Goal: Task Accomplishment & Management: Manage account settings

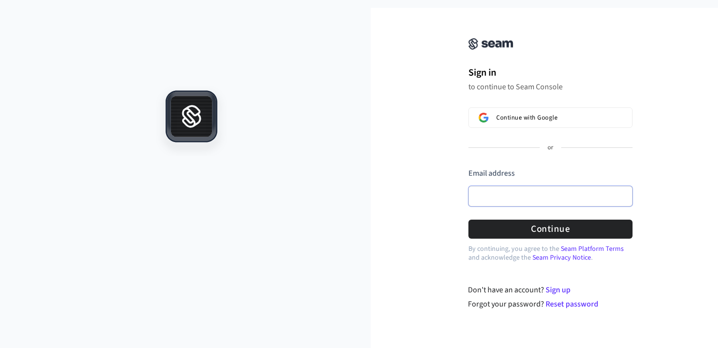
click at [526, 196] on input "Email address" at bounding box center [551, 196] width 164 height 21
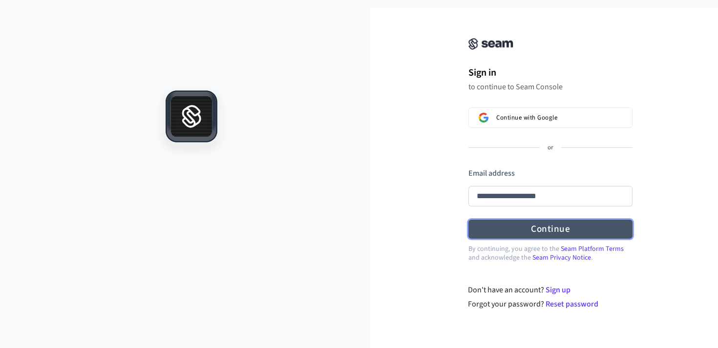
click at [522, 223] on button "Continue" at bounding box center [551, 229] width 164 height 19
type input "**********"
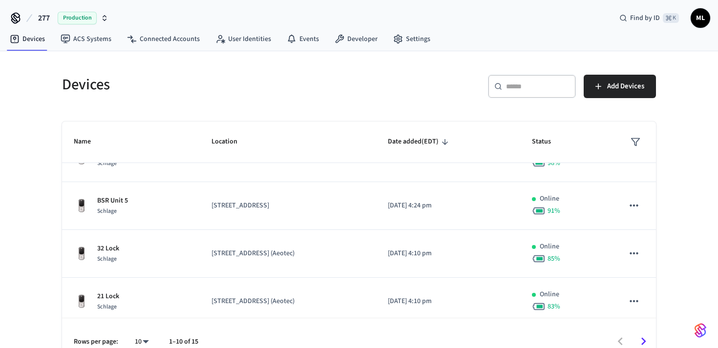
scroll to position [324, 0]
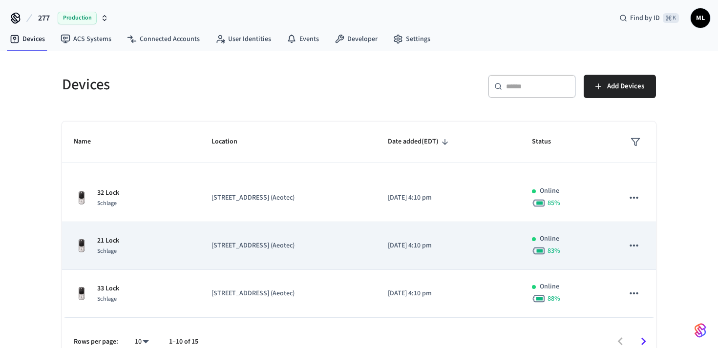
drag, startPoint x: 179, startPoint y: 246, endPoint x: 230, endPoint y: 242, distance: 50.5
click at [231, 242] on tr "21 Lock Schlage 277 Broadway Main (Aeotec) 2023/11/20 at 4:10 pm Online 83 %" at bounding box center [359, 246] width 594 height 48
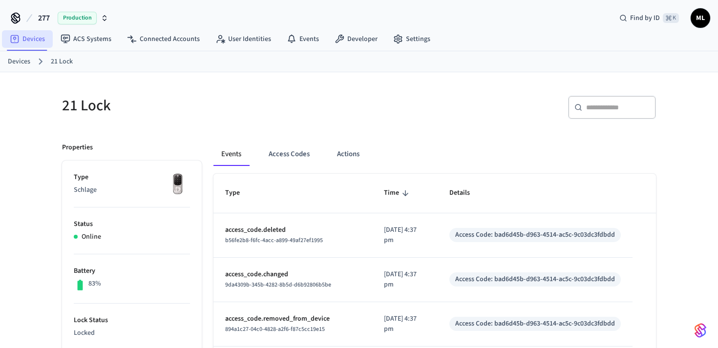
click at [26, 43] on link "Devices" at bounding box center [27, 39] width 51 height 18
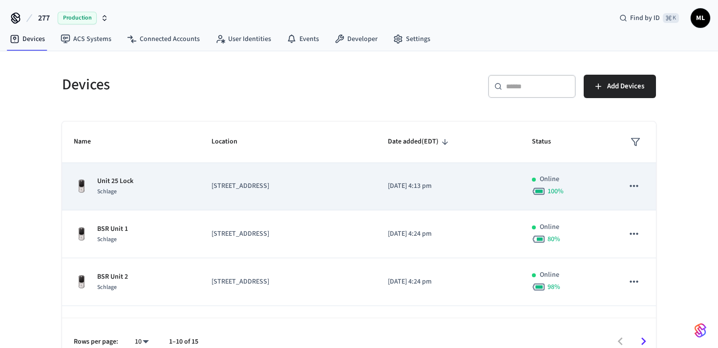
scroll to position [49, 0]
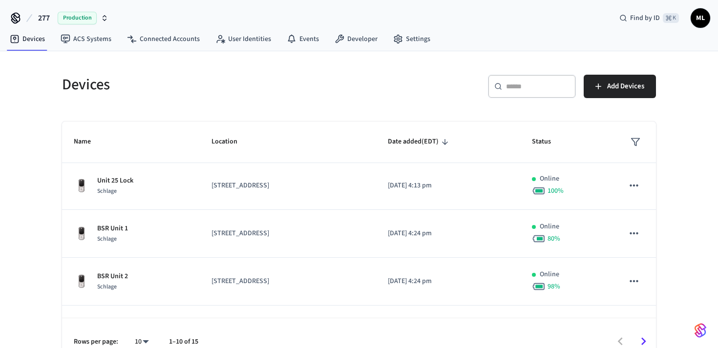
click at [538, 83] on input "text" at bounding box center [538, 87] width 64 height 10
type input "**"
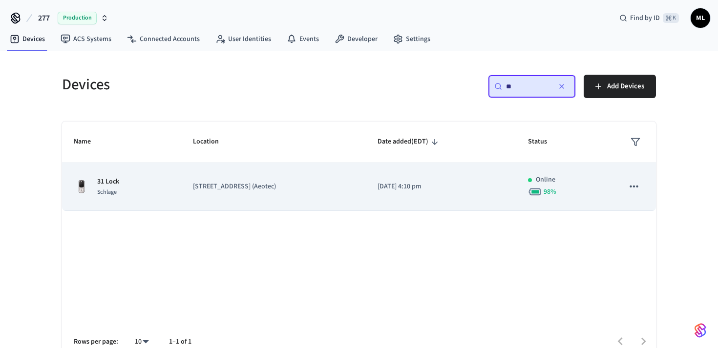
click at [243, 165] on td "[STREET_ADDRESS] (Aeotec)" at bounding box center [273, 187] width 185 height 48
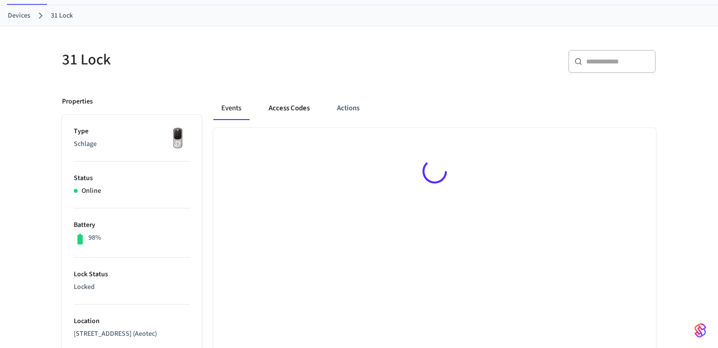
scroll to position [49, 0]
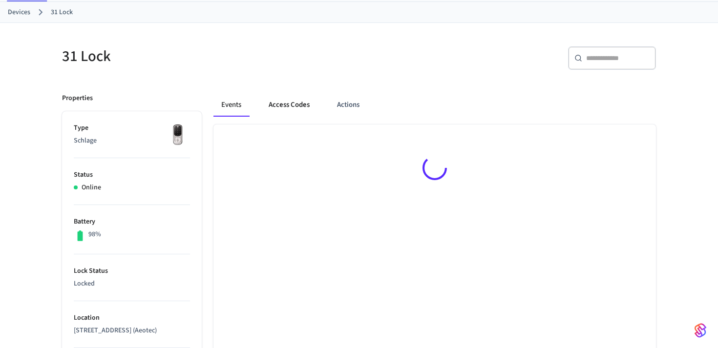
click at [296, 101] on button "Access Codes" at bounding box center [289, 104] width 57 height 23
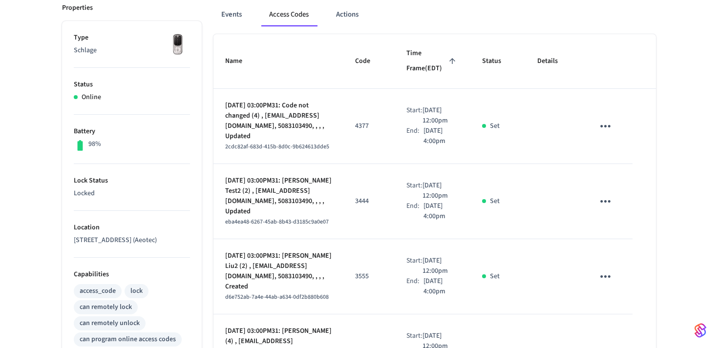
scroll to position [141, 0]
click at [606, 125] on icon "sticky table" at bounding box center [606, 125] width 10 height 2
click at [638, 181] on li "Delete" at bounding box center [631, 174] width 46 height 26
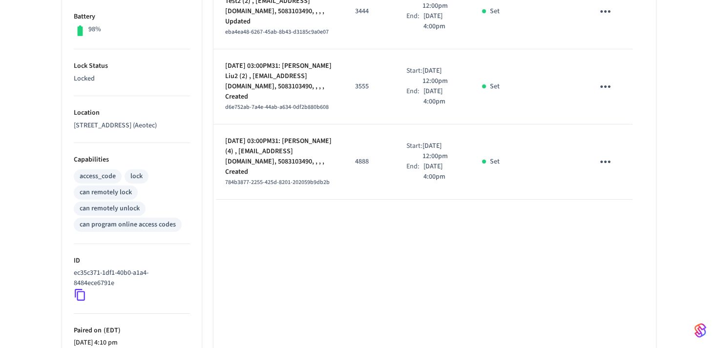
scroll to position [360, 0]
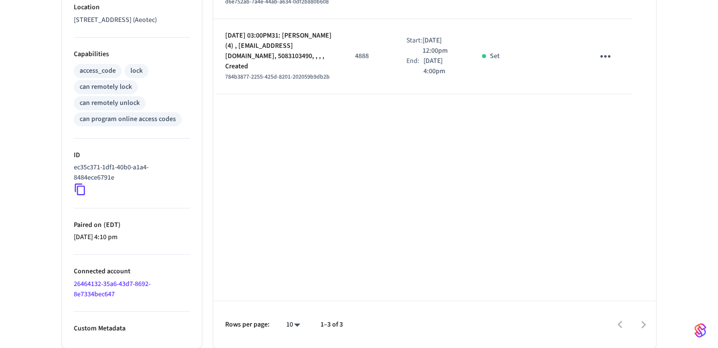
click at [106, 285] on link "26464132-35a6-43d7-8692-8e7334bec647" at bounding box center [112, 290] width 77 height 20
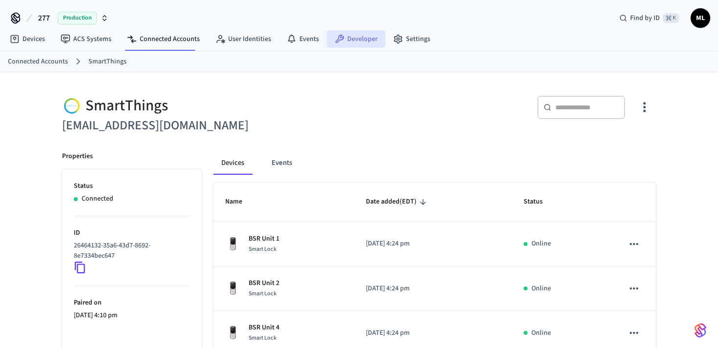
click at [347, 40] on link "Developer" at bounding box center [356, 39] width 59 height 18
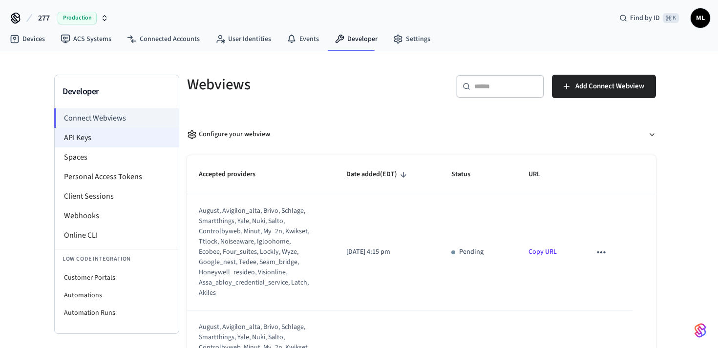
click at [115, 142] on li "API Keys" at bounding box center [117, 138] width 124 height 20
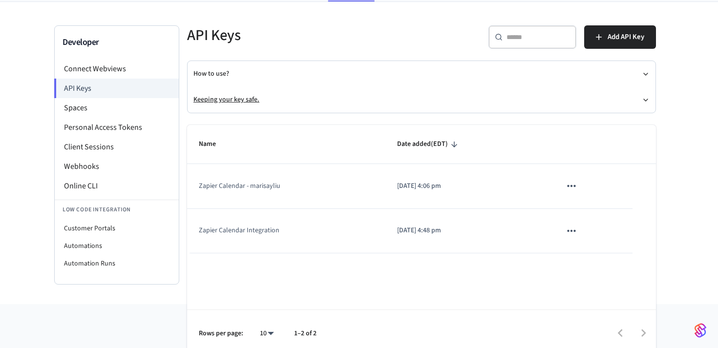
scroll to position [58, 0]
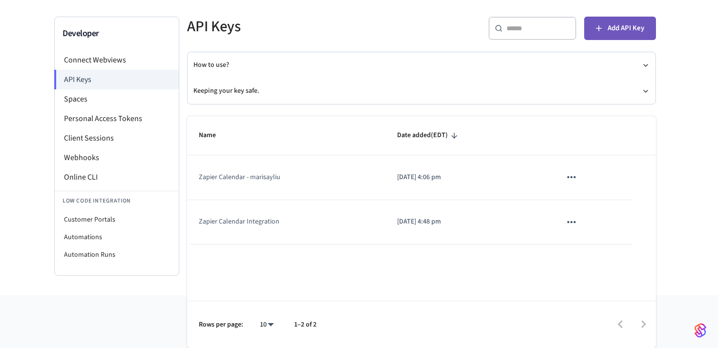
click at [606, 29] on button "Add API Key" at bounding box center [620, 28] width 72 height 23
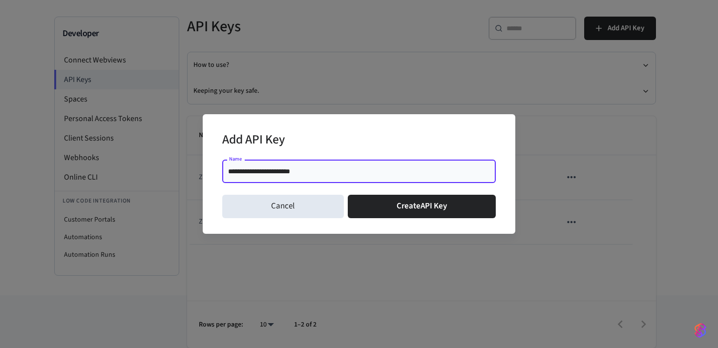
type input "**********"
click at [430, 188] on div "**********" at bounding box center [359, 173] width 274 height 35
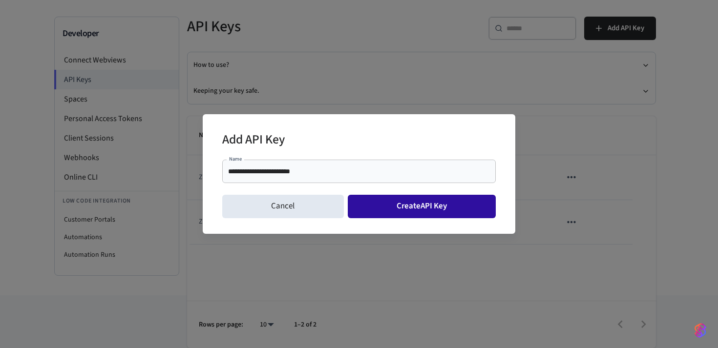
click at [429, 200] on button "Create API Key" at bounding box center [422, 206] width 149 height 23
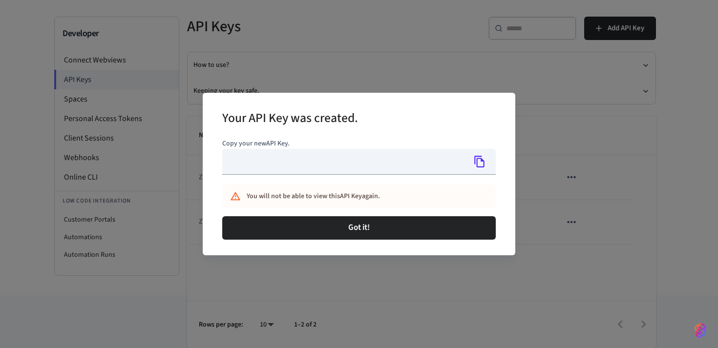
type input "**********"
click at [478, 160] on icon "Copy" at bounding box center [480, 161] width 13 height 13
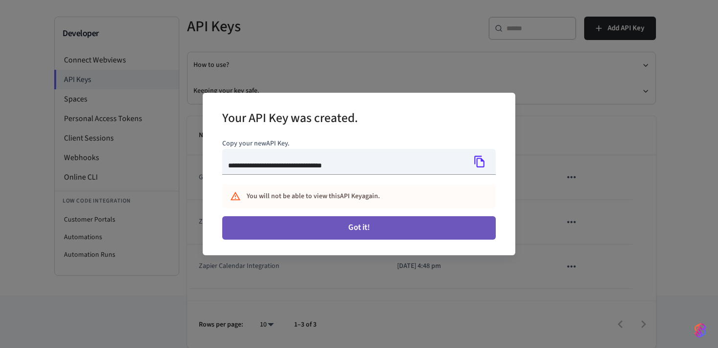
click at [335, 233] on button "Got it!" at bounding box center [359, 227] width 274 height 23
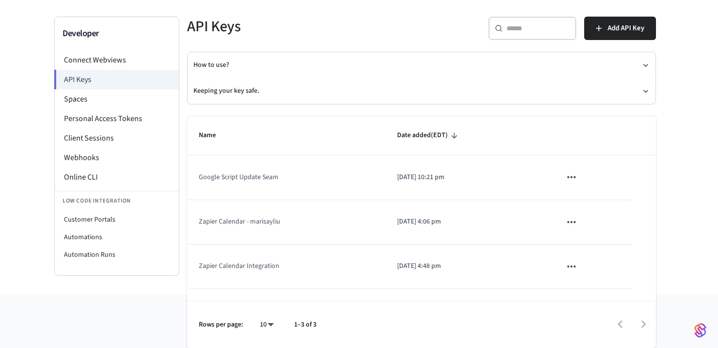
scroll to position [0, 0]
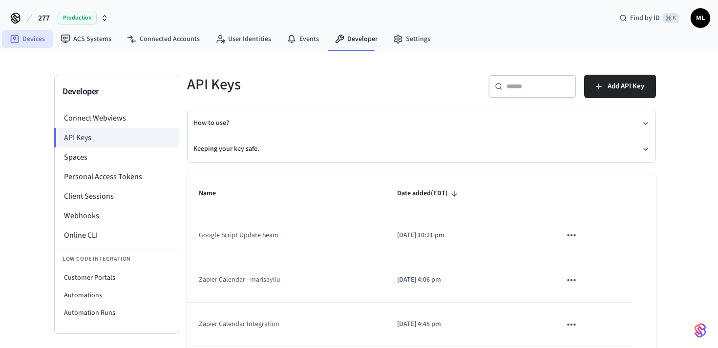
click at [41, 43] on link "Devices" at bounding box center [27, 39] width 51 height 18
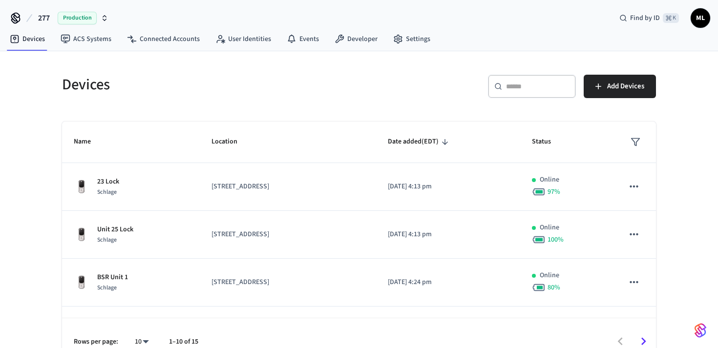
click at [512, 90] on input "text" at bounding box center [538, 87] width 64 height 10
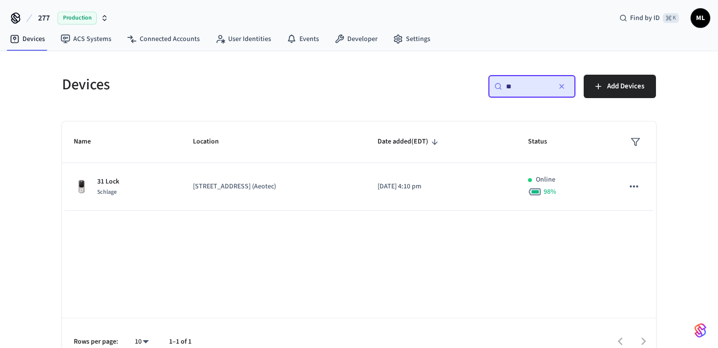
type input "**"
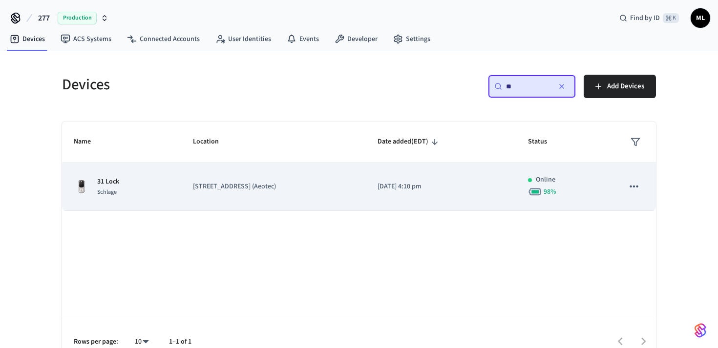
click at [242, 181] on td "[STREET_ADDRESS] (Aeotec)" at bounding box center [273, 187] width 185 height 48
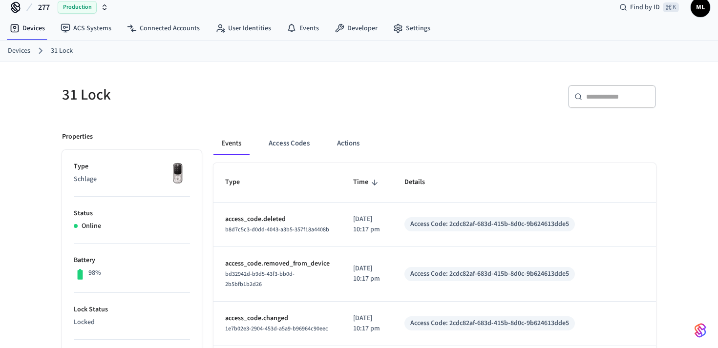
scroll to position [13, 0]
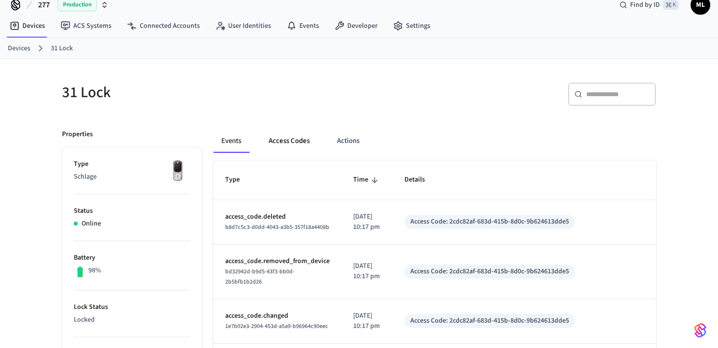
click at [274, 130] on button "Access Codes" at bounding box center [289, 141] width 57 height 23
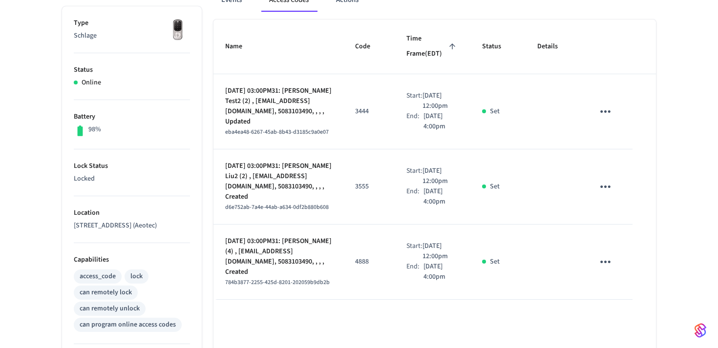
scroll to position [161, 0]
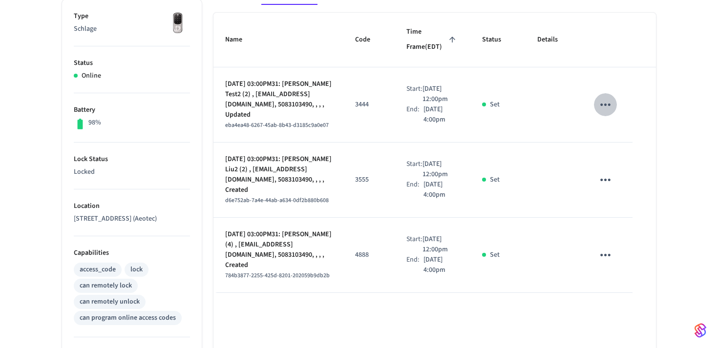
click at [605, 102] on icon "sticky table" at bounding box center [605, 104] width 15 height 15
click at [624, 158] on li "Delete" at bounding box center [629, 160] width 46 height 26
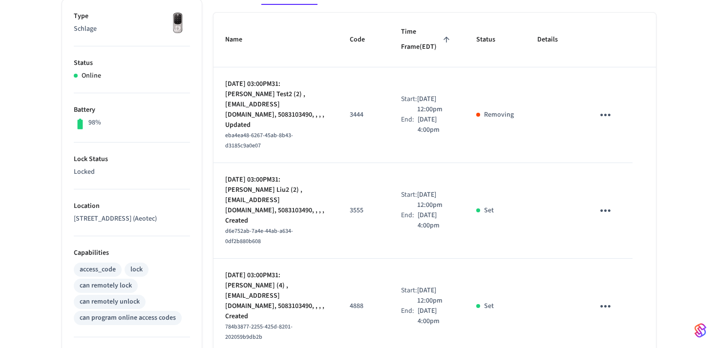
click at [604, 203] on icon "sticky table" at bounding box center [605, 210] width 15 height 15
click at [615, 238] on icon at bounding box center [618, 235] width 8 height 8
click at [606, 299] on icon "sticky table" at bounding box center [605, 306] width 15 height 15
click at [619, 303] on li "Delete" at bounding box center [629, 310] width 46 height 26
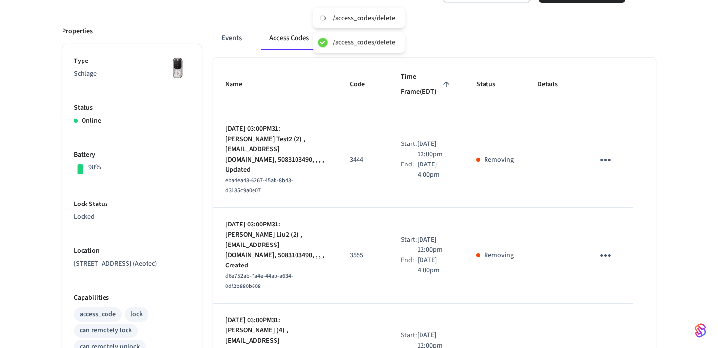
scroll to position [0, 0]
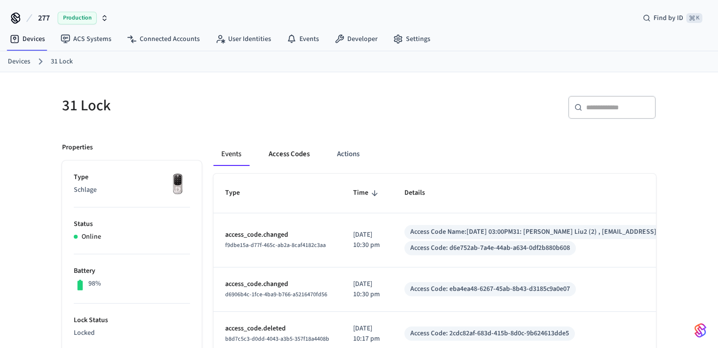
click at [288, 157] on button "Access Codes" at bounding box center [289, 154] width 57 height 23
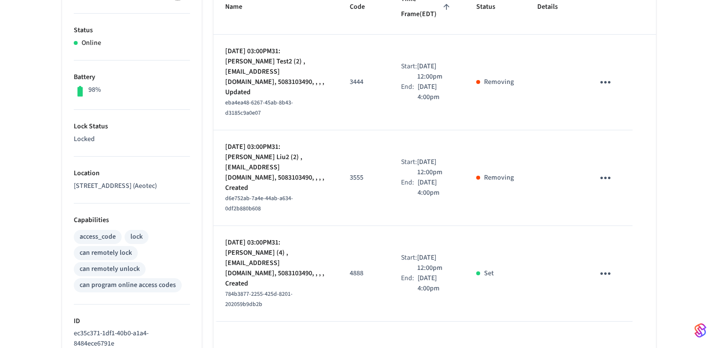
scroll to position [195, 0]
click at [615, 262] on button "sticky table" at bounding box center [605, 273] width 23 height 23
click at [638, 281] on li "Delete" at bounding box center [625, 281] width 46 height 26
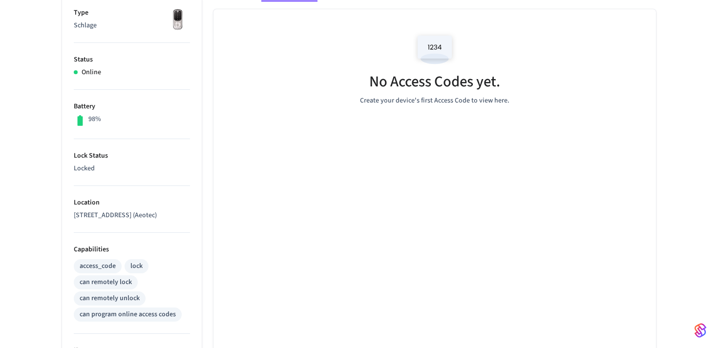
scroll to position [0, 0]
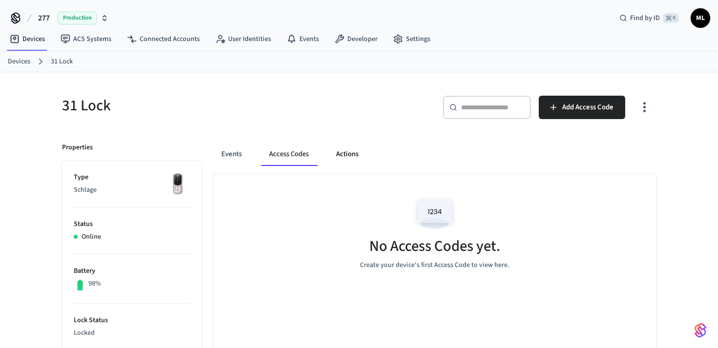
click at [347, 157] on button "Actions" at bounding box center [347, 154] width 38 height 23
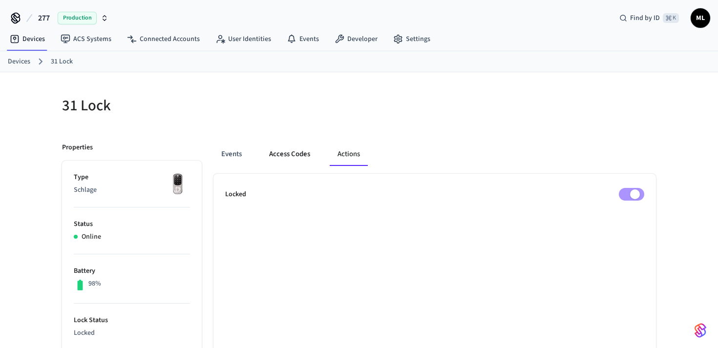
click at [296, 153] on button "Access Codes" at bounding box center [289, 154] width 57 height 23
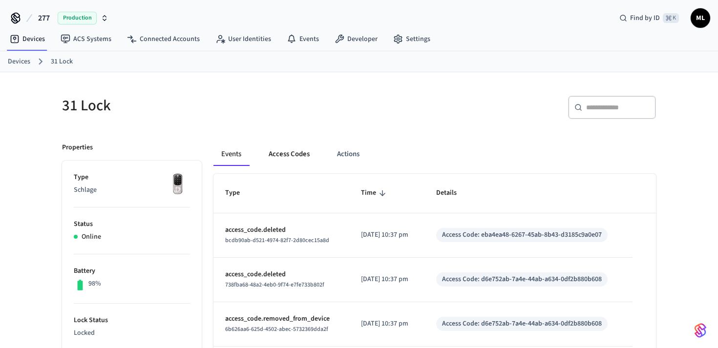
click at [289, 152] on button "Access Codes" at bounding box center [289, 154] width 57 height 23
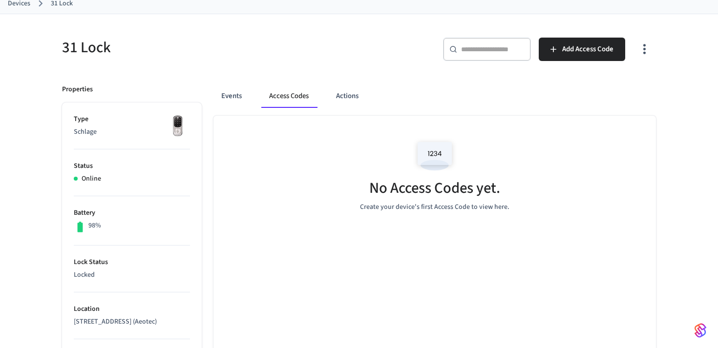
scroll to position [60, 0]
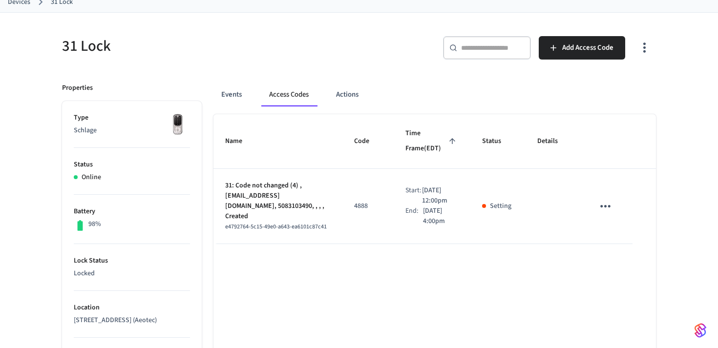
click at [607, 200] on icon "sticky table" at bounding box center [605, 206] width 15 height 15
click at [624, 263] on li "Delete" at bounding box center [629, 261] width 46 height 26
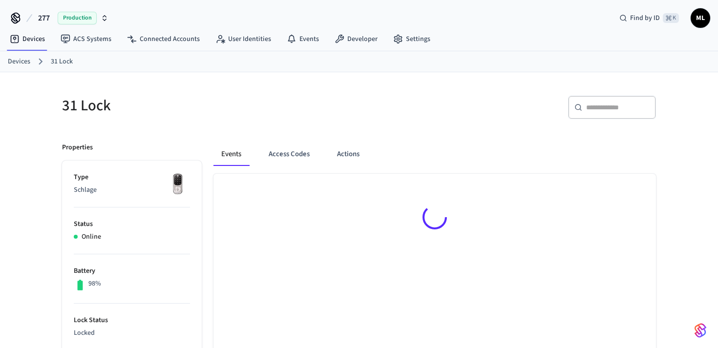
scroll to position [16, 0]
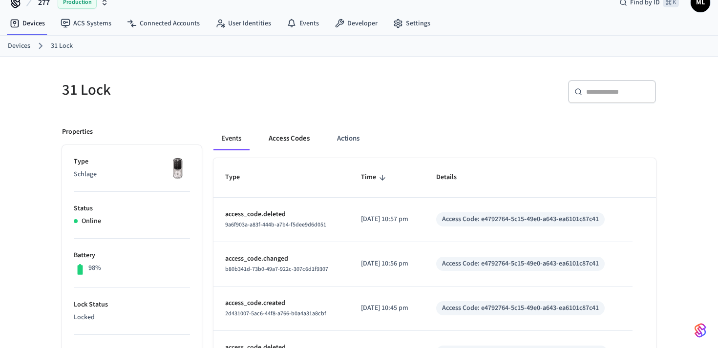
click at [287, 131] on button "Access Codes" at bounding box center [289, 138] width 57 height 23
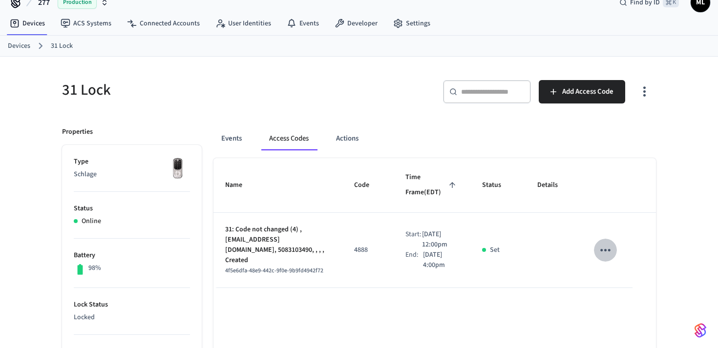
click at [601, 246] on icon "sticky table" at bounding box center [605, 250] width 15 height 15
click at [613, 303] on li "Delete" at bounding box center [629, 305] width 46 height 26
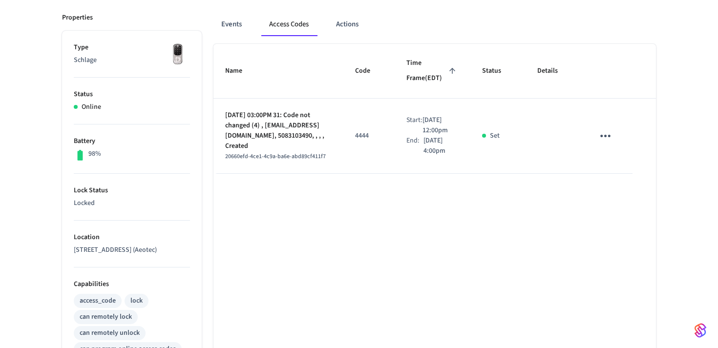
scroll to position [119, 0]
